Goal: Information Seeking & Learning: Learn about a topic

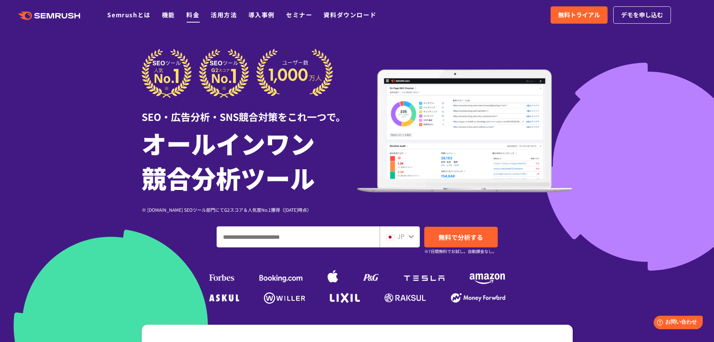
click at [190, 15] on link "料金" at bounding box center [192, 14] width 13 height 9
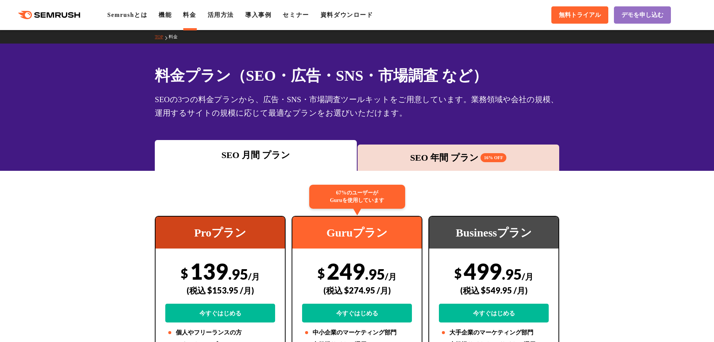
click at [64, 17] on icon at bounding box center [66, 15] width 6 height 6
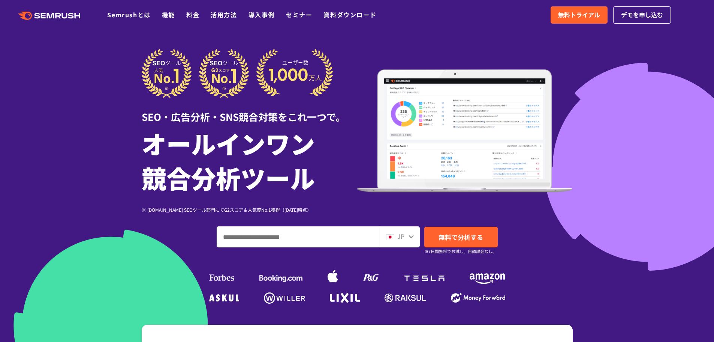
click at [413, 236] on icon at bounding box center [411, 236] width 5 height 3
click at [330, 239] on input "ドメイン、キーワードまたはURLを入力してください" at bounding box center [298, 237] width 162 height 20
type input "*"
type input "********"
click at [467, 240] on span "無料で分析する" at bounding box center [461, 236] width 45 height 9
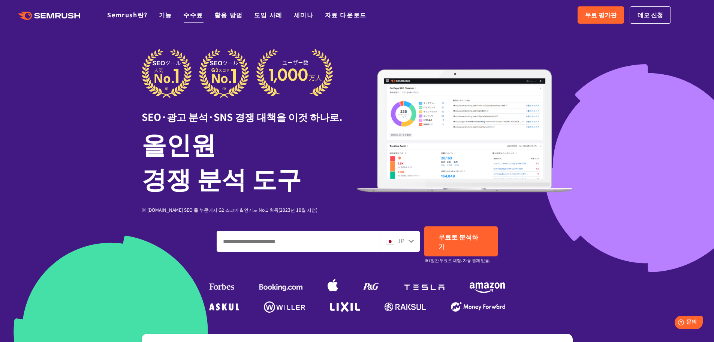
click at [190, 12] on font "수수료" at bounding box center [193, 14] width 20 height 9
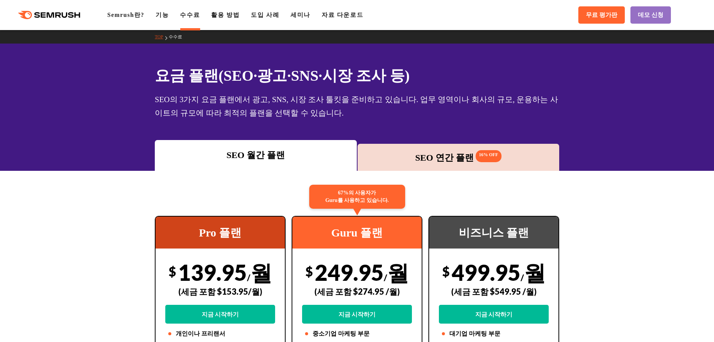
click at [448, 155] on font "SEO 연간 플랜" at bounding box center [445, 158] width 59 height 10
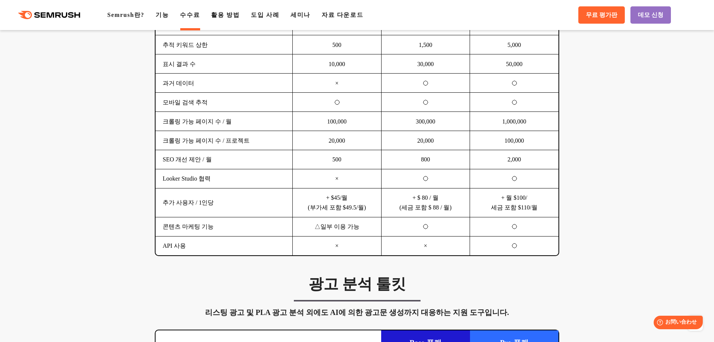
scroll to position [563, 0]
